Goal: Task Accomplishment & Management: Manage account settings

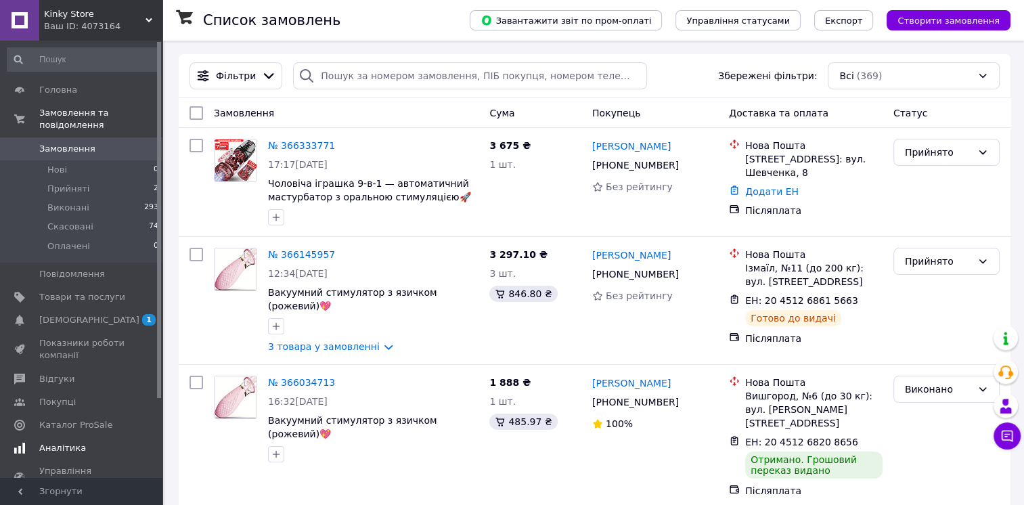
click at [89, 442] on span "Аналітика" at bounding box center [82, 448] width 86 height 12
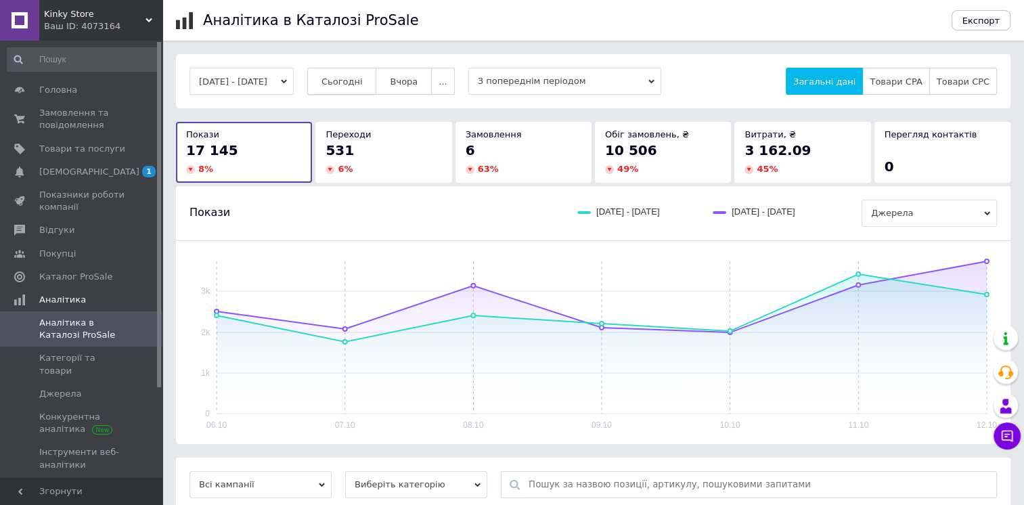
click at [377, 80] on button "Сьогодні" at bounding box center [342, 81] width 70 height 27
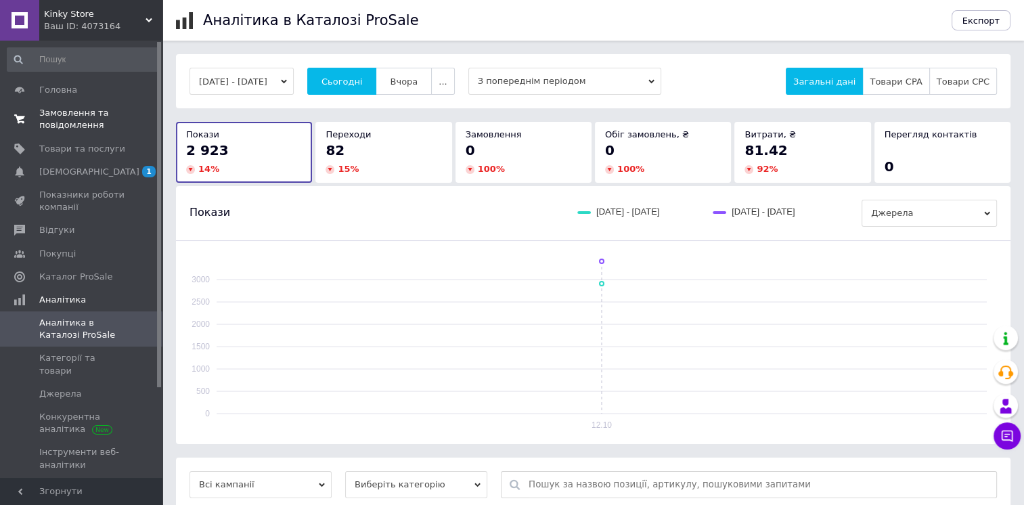
click at [85, 133] on link "Замовлення та повідомлення 0 0" at bounding box center [83, 119] width 166 height 35
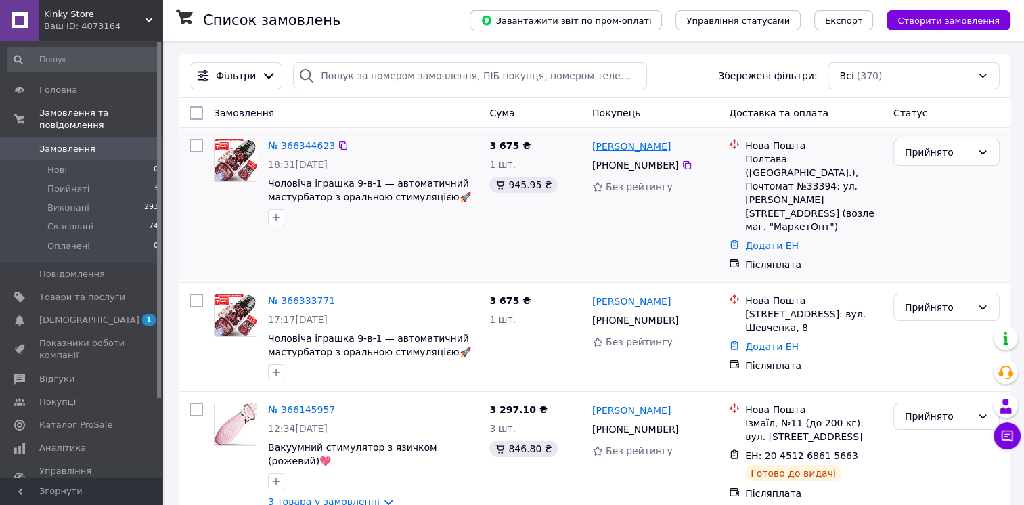
click at [614, 147] on link "Антон Назаренко" at bounding box center [631, 146] width 79 height 14
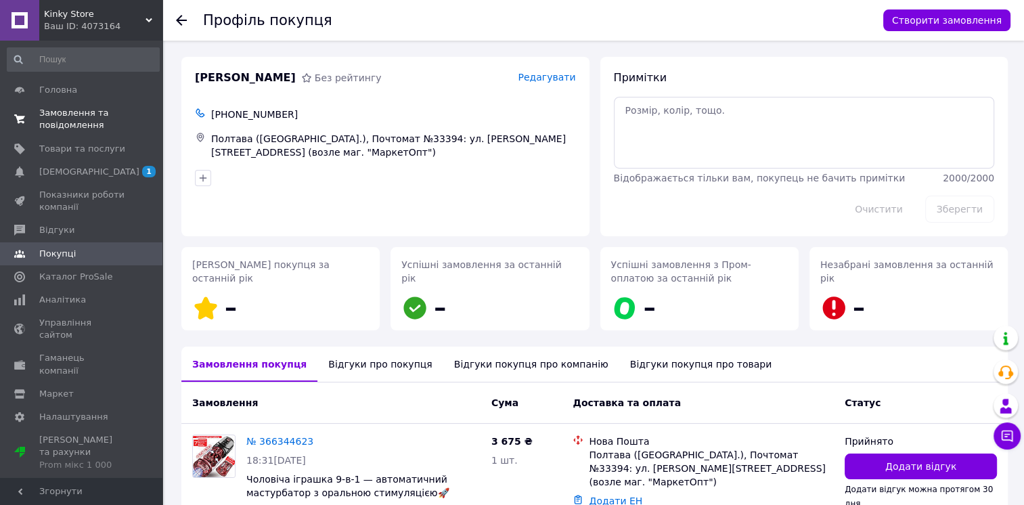
click at [68, 118] on span "Замовлення та повідомлення" at bounding box center [82, 119] width 86 height 24
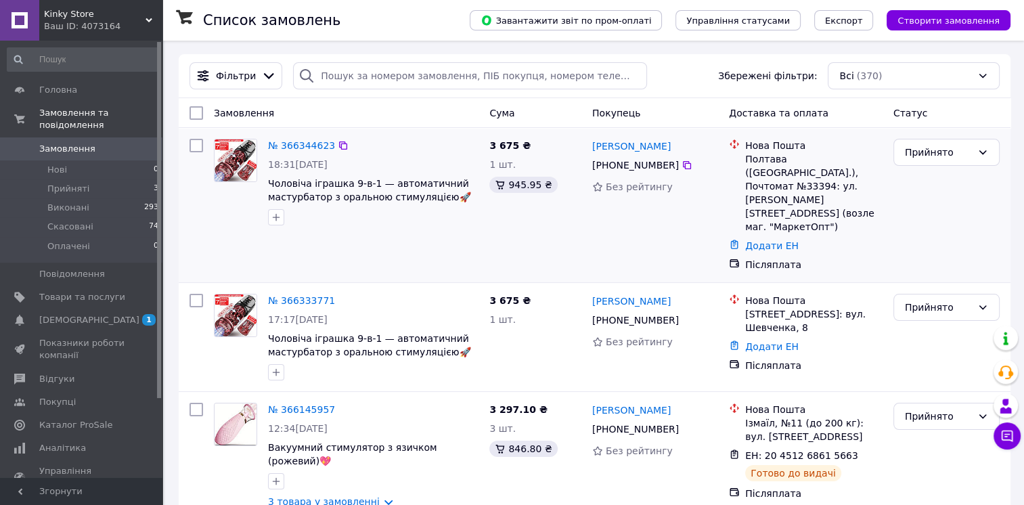
drag, startPoint x: 169, startPoint y: 176, endPoint x: 208, endPoint y: 174, distance: 39.3
click at [284, 143] on link "№ 366344623" at bounding box center [301, 145] width 67 height 11
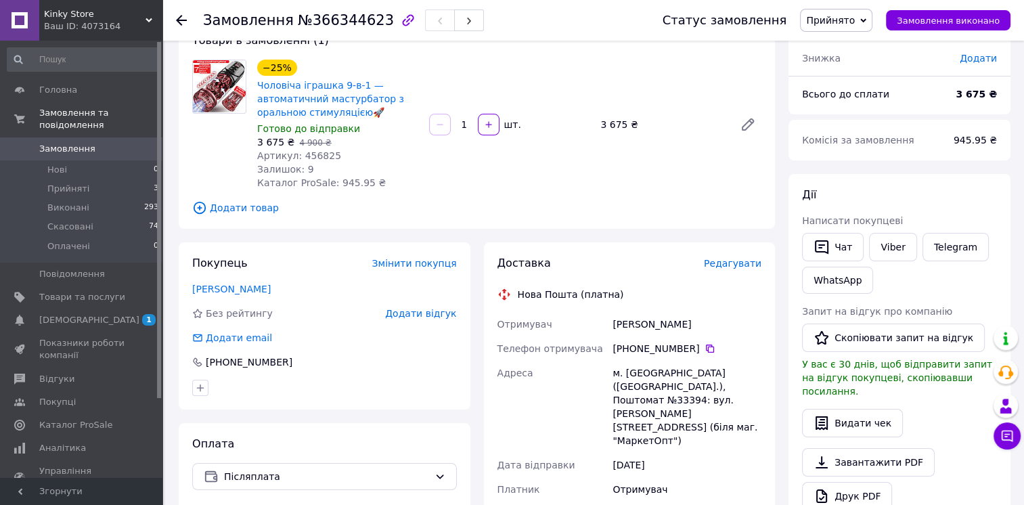
scroll to position [135, 0]
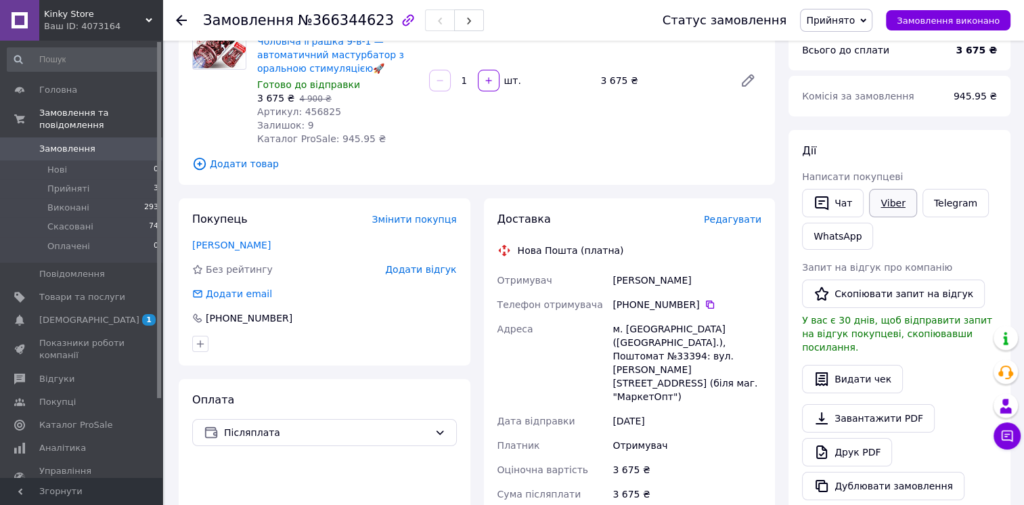
click at [897, 202] on link "Viber" at bounding box center [892, 203] width 47 height 28
click at [93, 143] on span "Замовлення" at bounding box center [82, 149] width 86 height 12
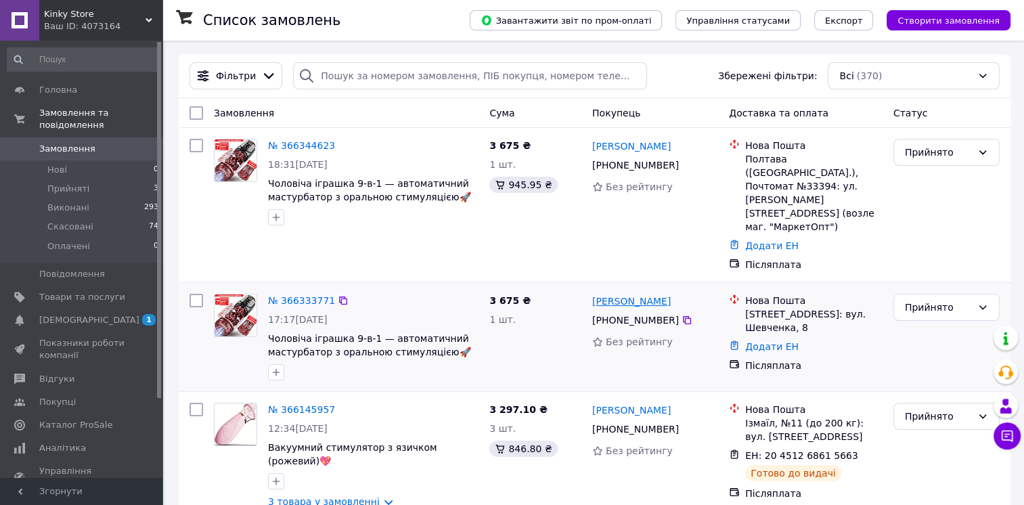
click at [623, 294] on link "Святослав Вишневський" at bounding box center [631, 301] width 79 height 14
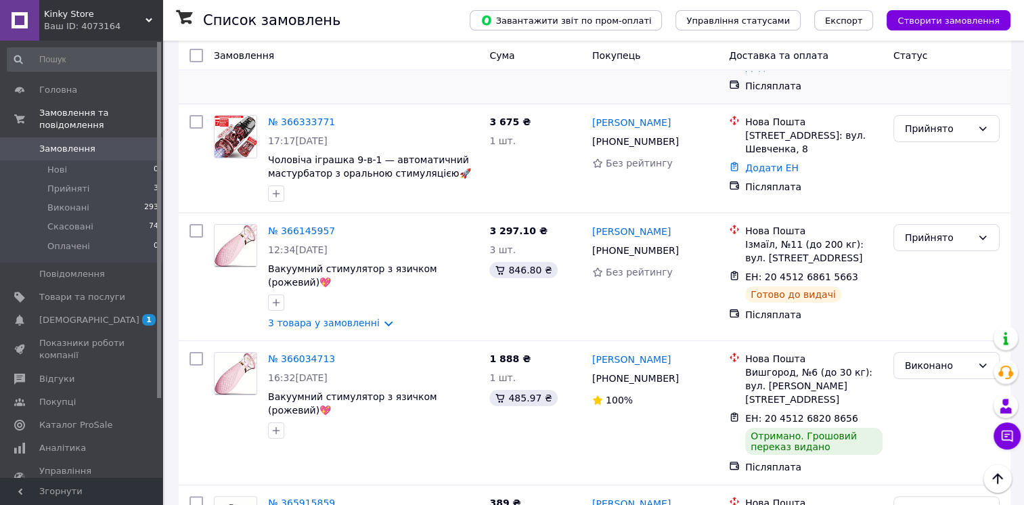
scroll to position [203, 0]
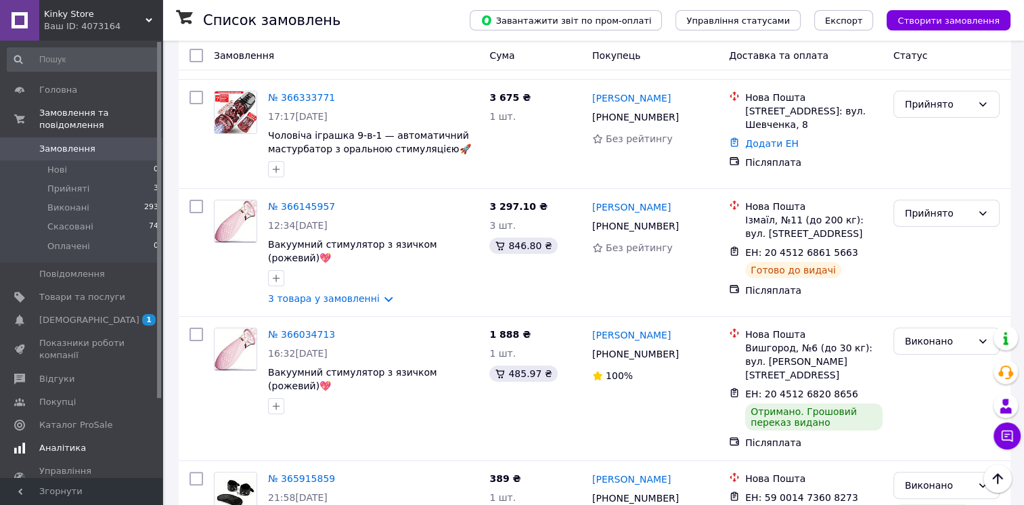
click at [53, 442] on span "Аналітика" at bounding box center [62, 448] width 47 height 12
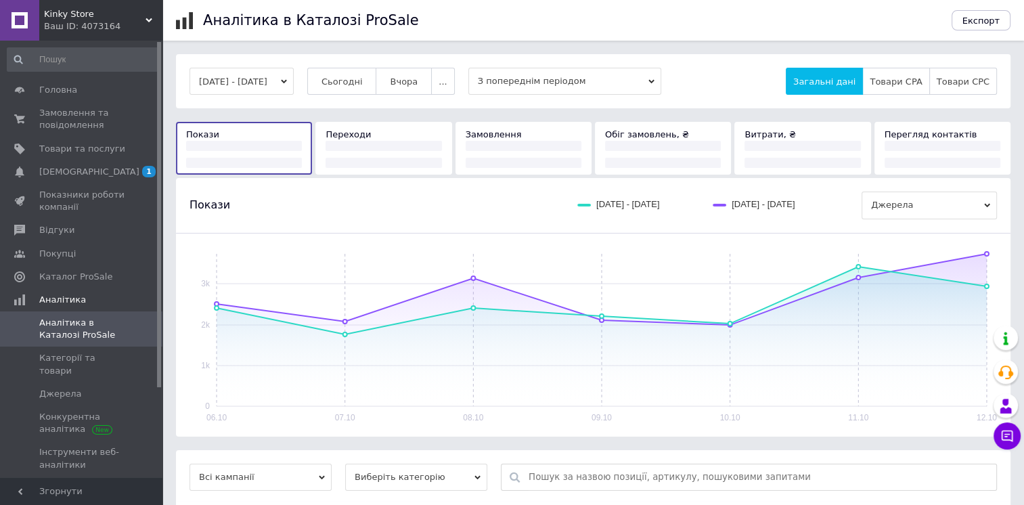
click at [363, 83] on span "Сьогодні" at bounding box center [341, 81] width 41 height 10
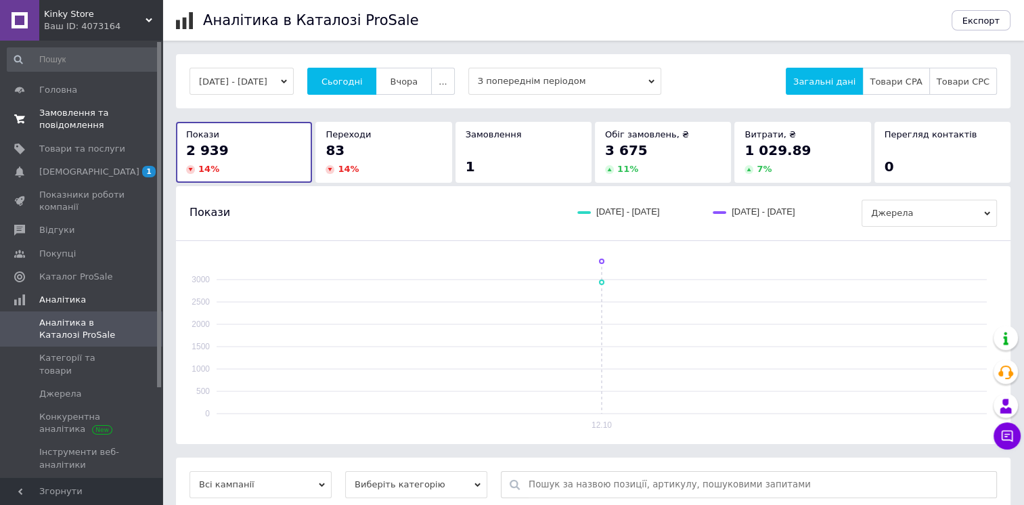
click at [104, 126] on span "Замовлення та повідомлення" at bounding box center [82, 119] width 86 height 24
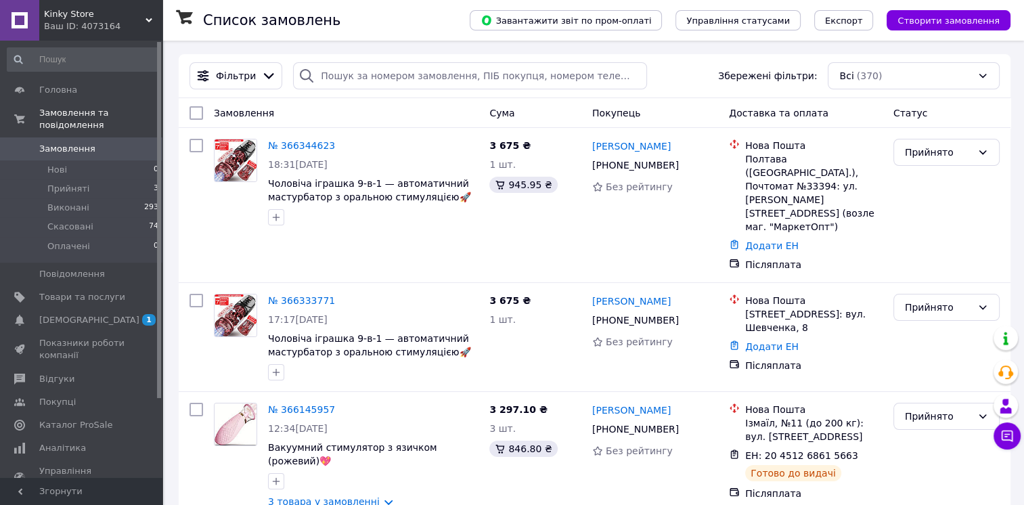
click at [78, 442] on span "Аналітика" at bounding box center [62, 448] width 47 height 12
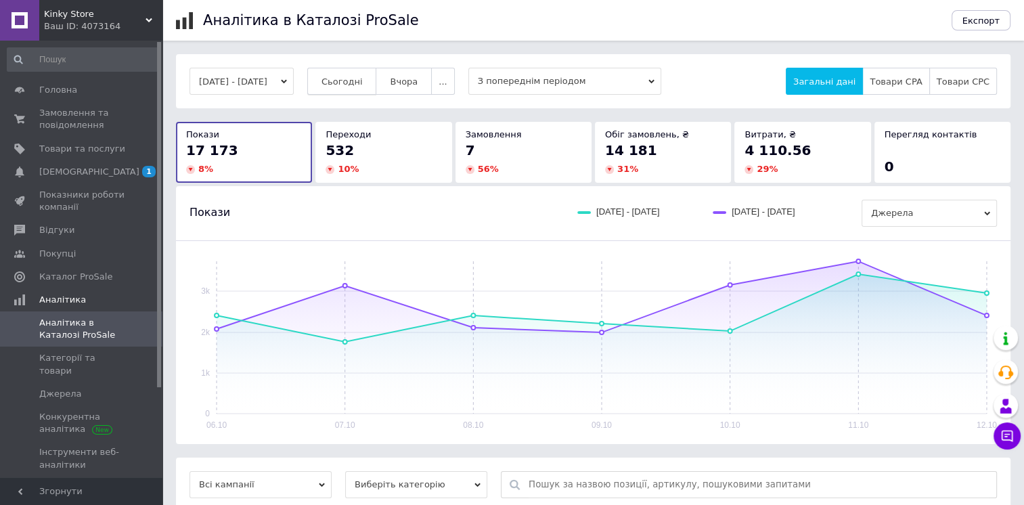
click at [369, 93] on button "Сьогодні" at bounding box center [342, 81] width 70 height 27
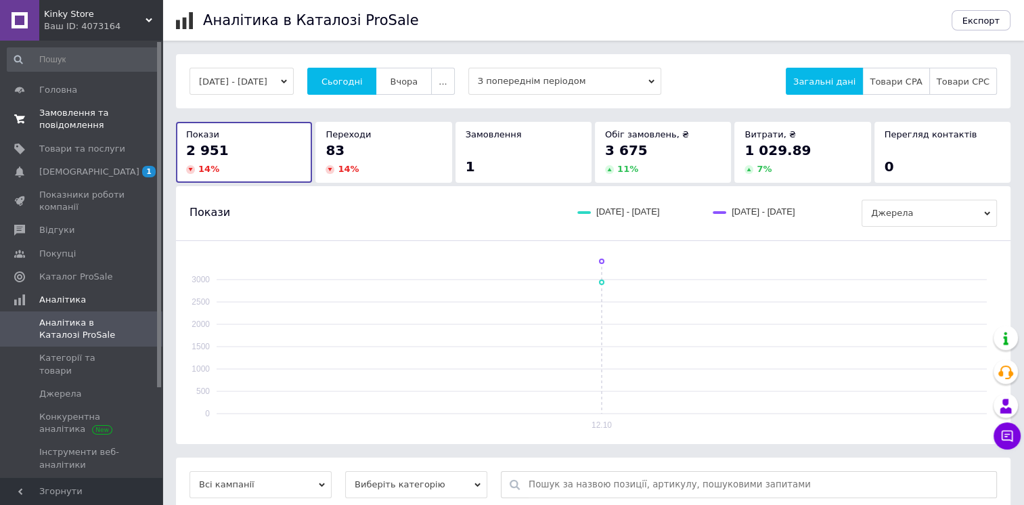
click at [97, 117] on span "Замовлення та повідомлення" at bounding box center [82, 119] width 86 height 24
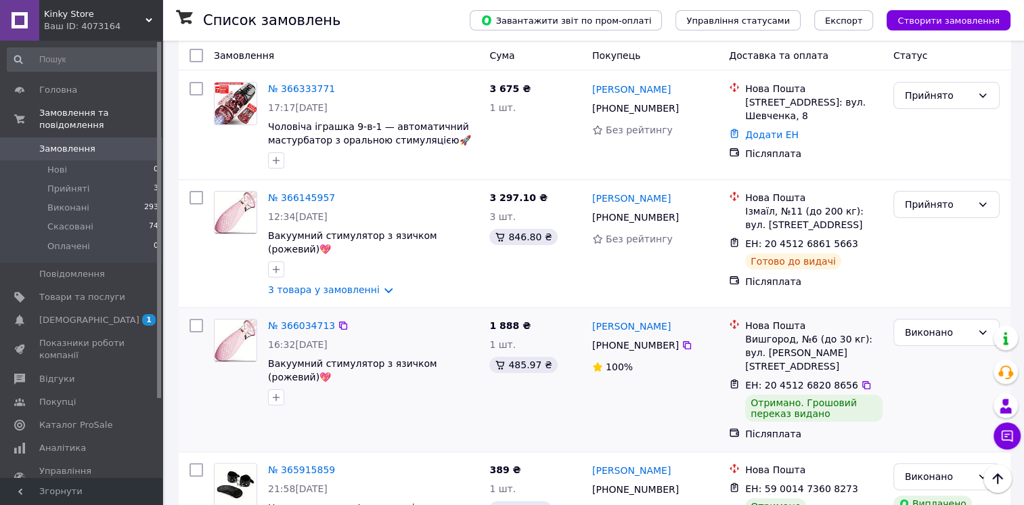
scroll to position [271, 0]
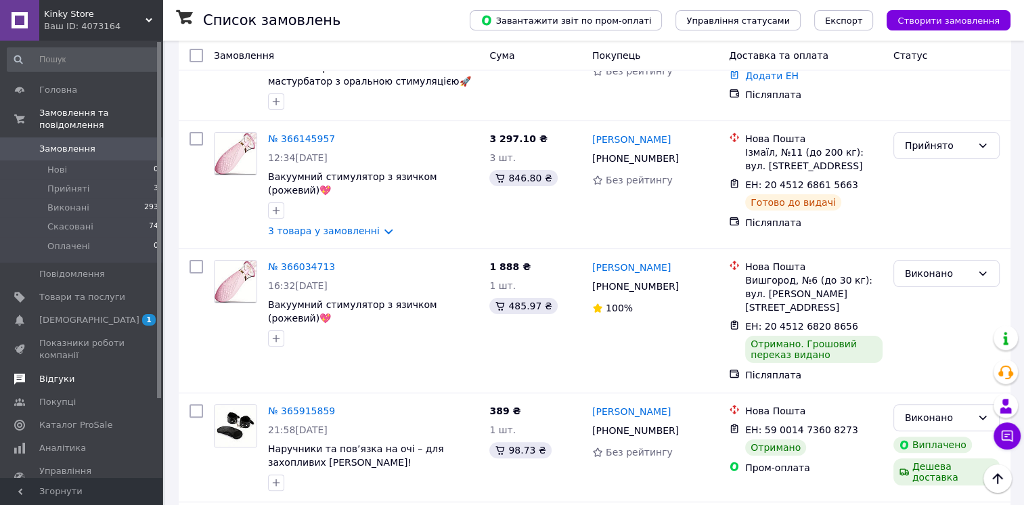
click at [43, 373] on span "Відгуки" at bounding box center [56, 379] width 35 height 12
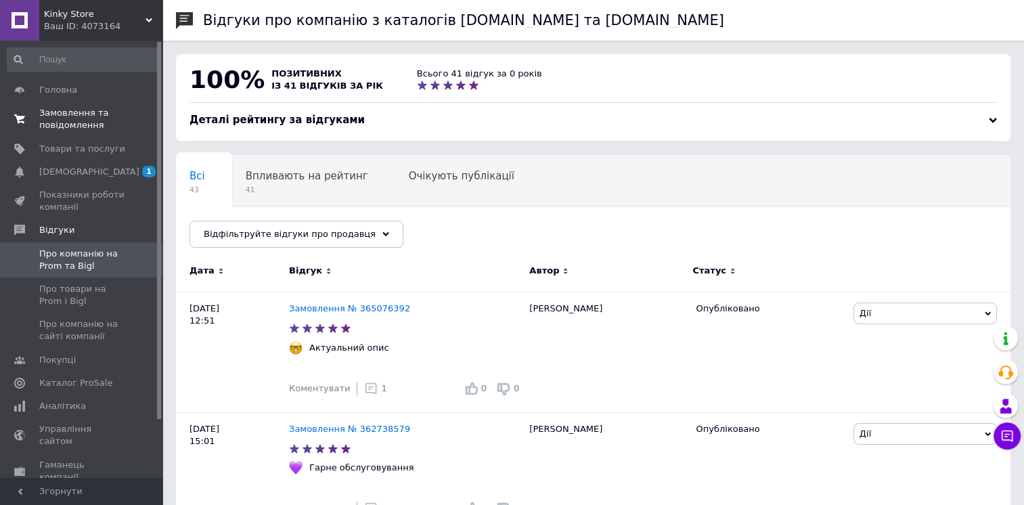
click at [77, 122] on span "Замовлення та повідомлення" at bounding box center [82, 119] width 86 height 24
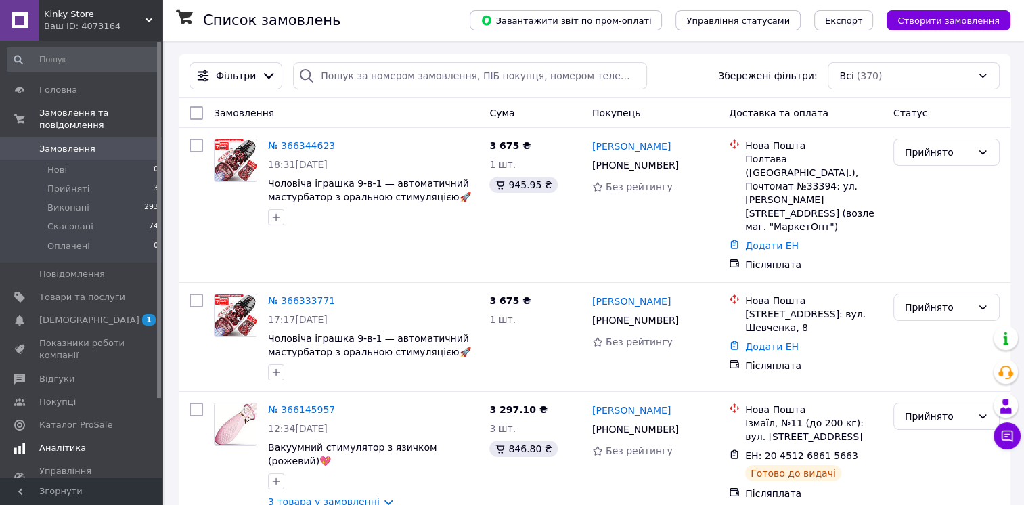
click at [49, 442] on span "Аналітика" at bounding box center [62, 448] width 47 height 12
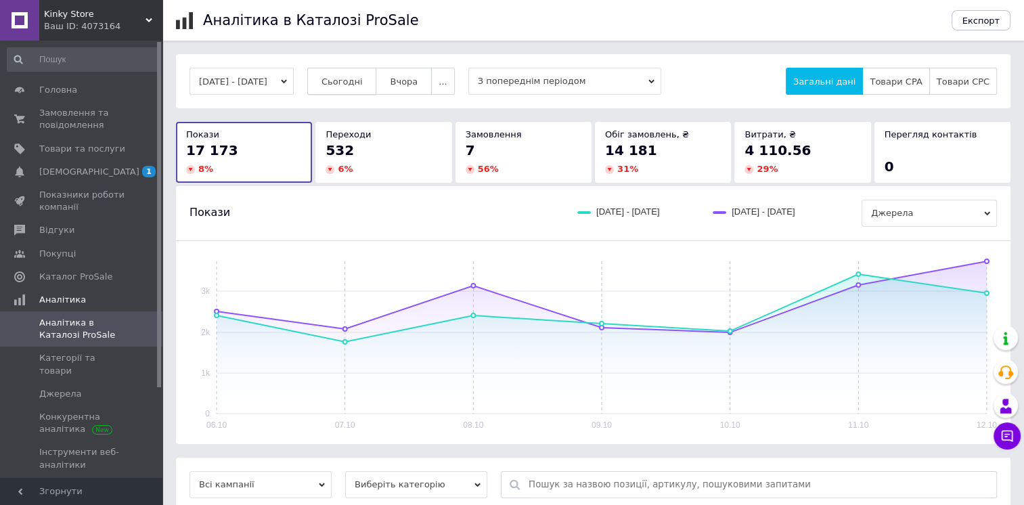
click at [358, 83] on span "Сьогодні" at bounding box center [341, 81] width 41 height 10
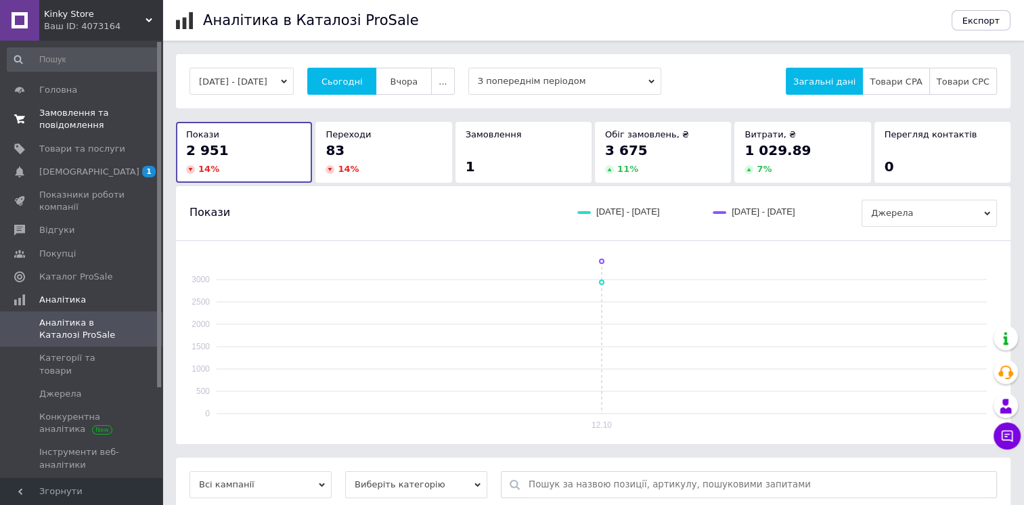
click at [51, 127] on span "Замовлення та повідомлення" at bounding box center [82, 119] width 86 height 24
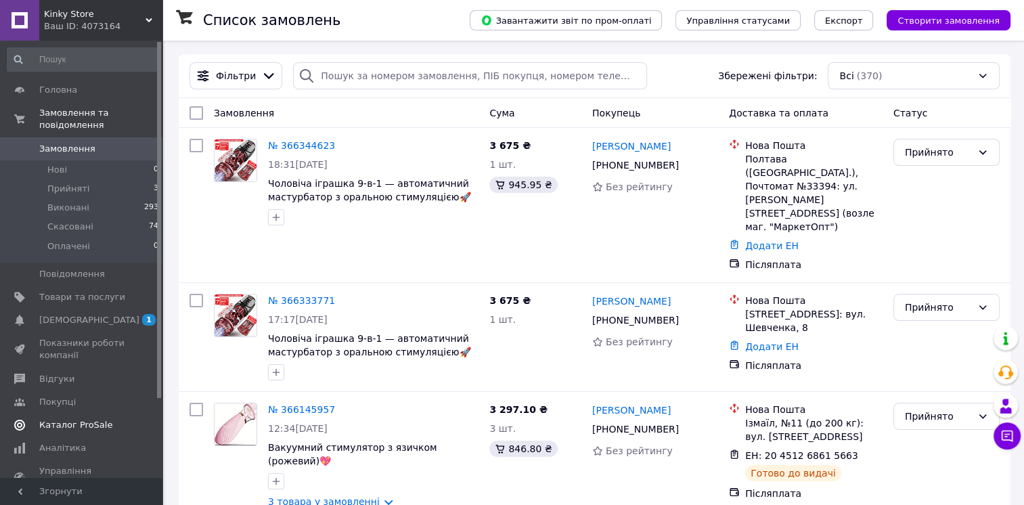
click at [69, 413] on link "Каталог ProSale" at bounding box center [83, 424] width 166 height 23
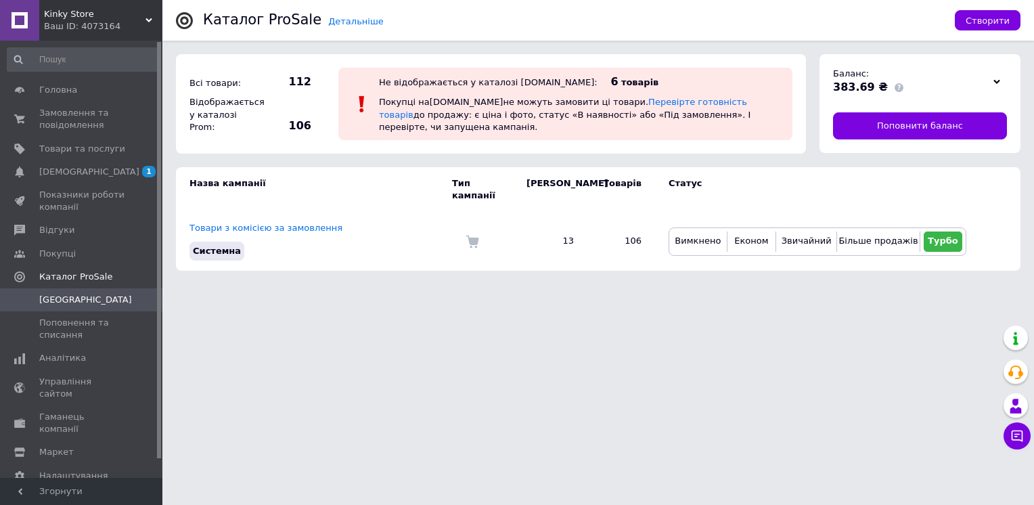
click at [909, 88] on div "383.69 ₴" at bounding box center [910, 87] width 154 height 15
click at [998, 79] on div at bounding box center [997, 81] width 20 height 19
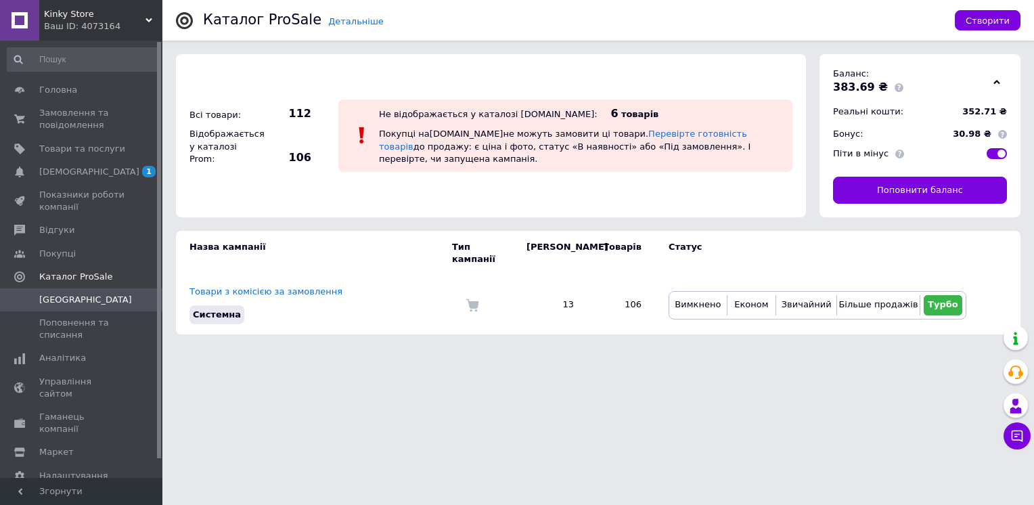
click at [998, 79] on div at bounding box center [997, 81] width 20 height 19
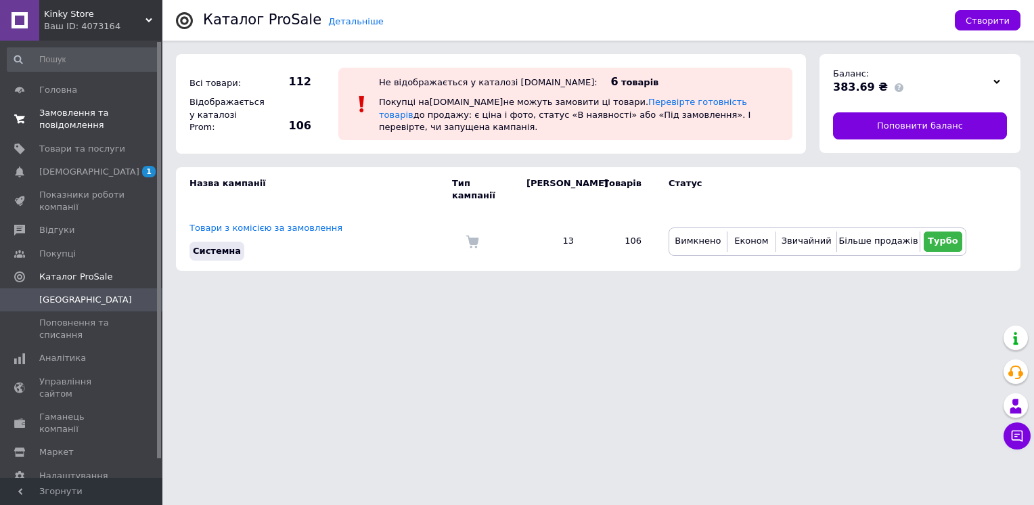
click at [65, 125] on span "Замовлення та повідомлення" at bounding box center [82, 119] width 86 height 24
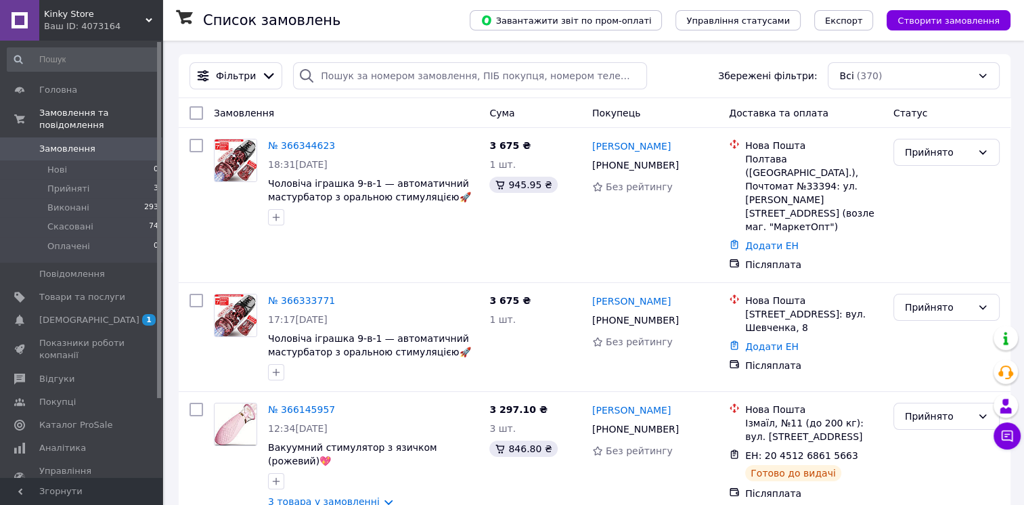
click at [109, 29] on div "Ваш ID: 4073164" at bounding box center [103, 26] width 118 height 12
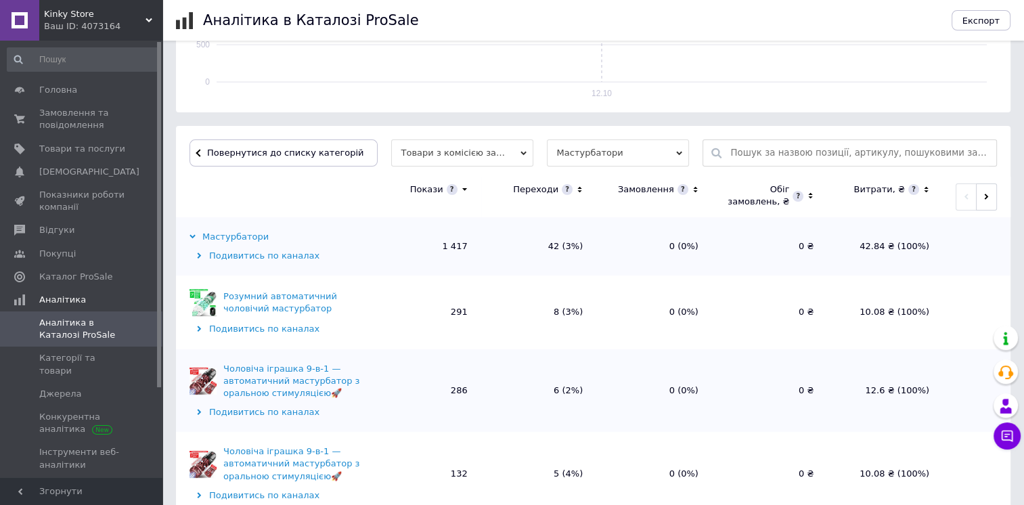
scroll to position [406, 0]
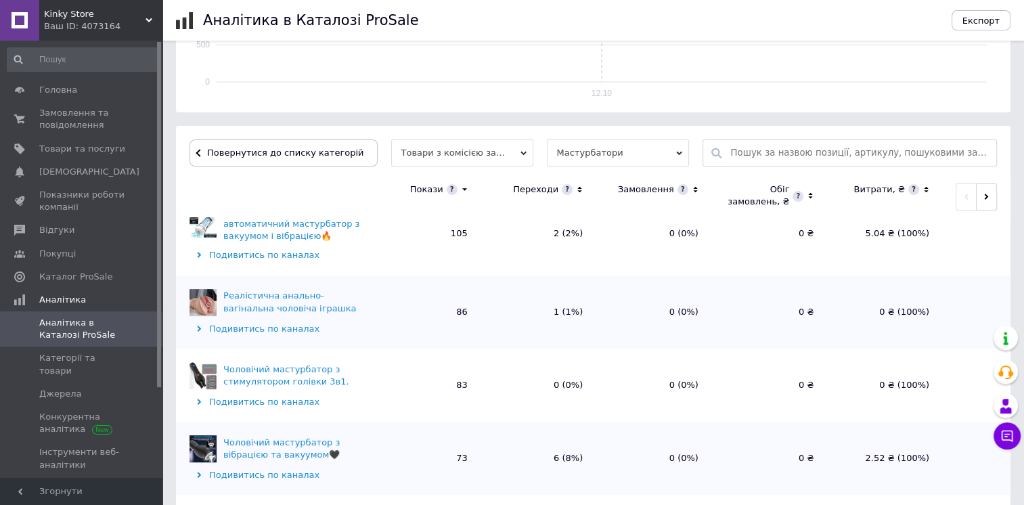
click at [76, 18] on span "Kinky Store" at bounding box center [95, 14] width 102 height 12
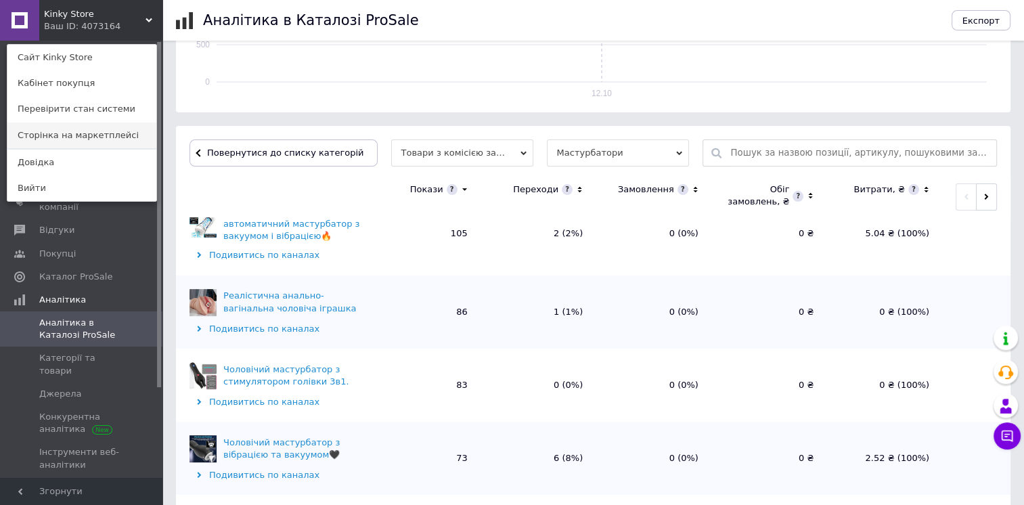
click at [108, 137] on link "Сторінка на маркетплейсі" at bounding box center [81, 135] width 149 height 26
